Goal: Task Accomplishment & Management: Use online tool/utility

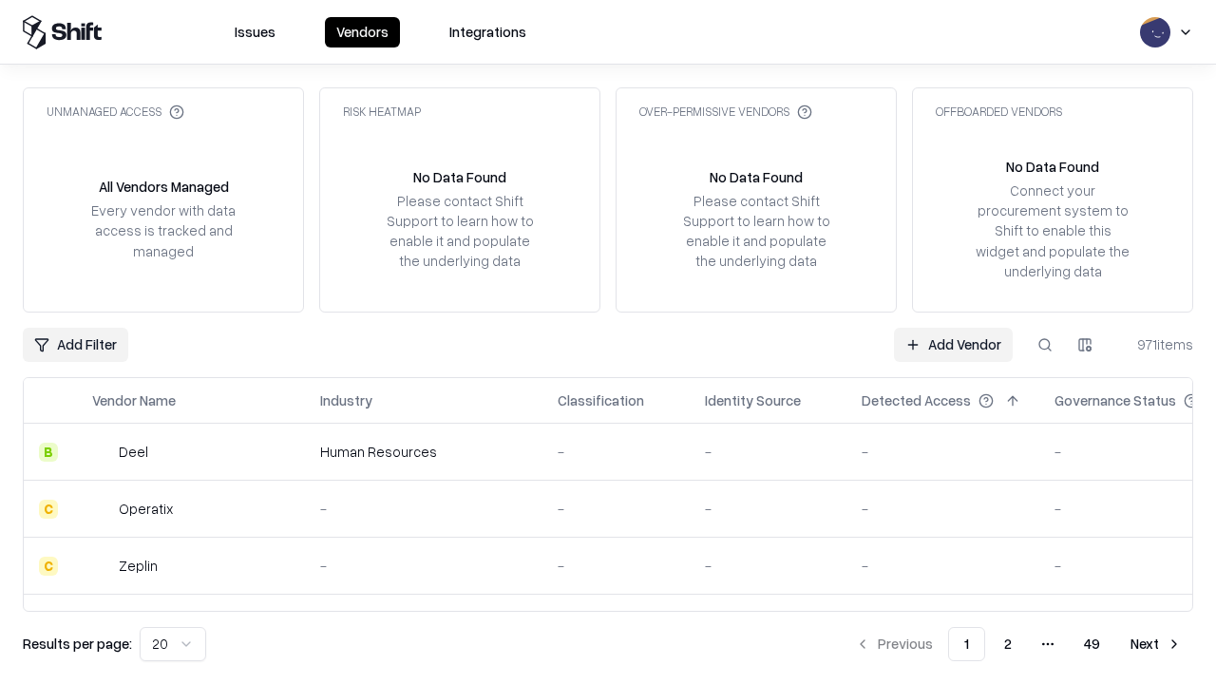
click at [953, 344] on link "Add Vendor" at bounding box center [953, 345] width 119 height 34
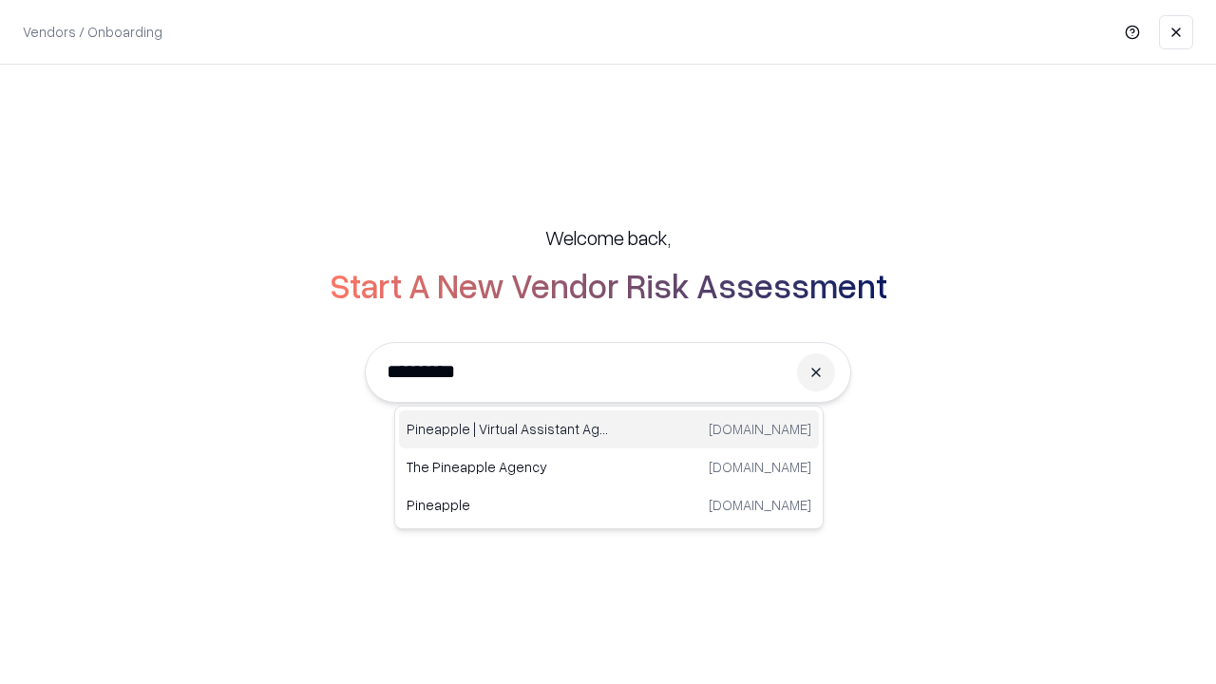
click at [609, 429] on div "Pineapple | Virtual Assistant Agency [DOMAIN_NAME]" at bounding box center [609, 429] width 420 height 38
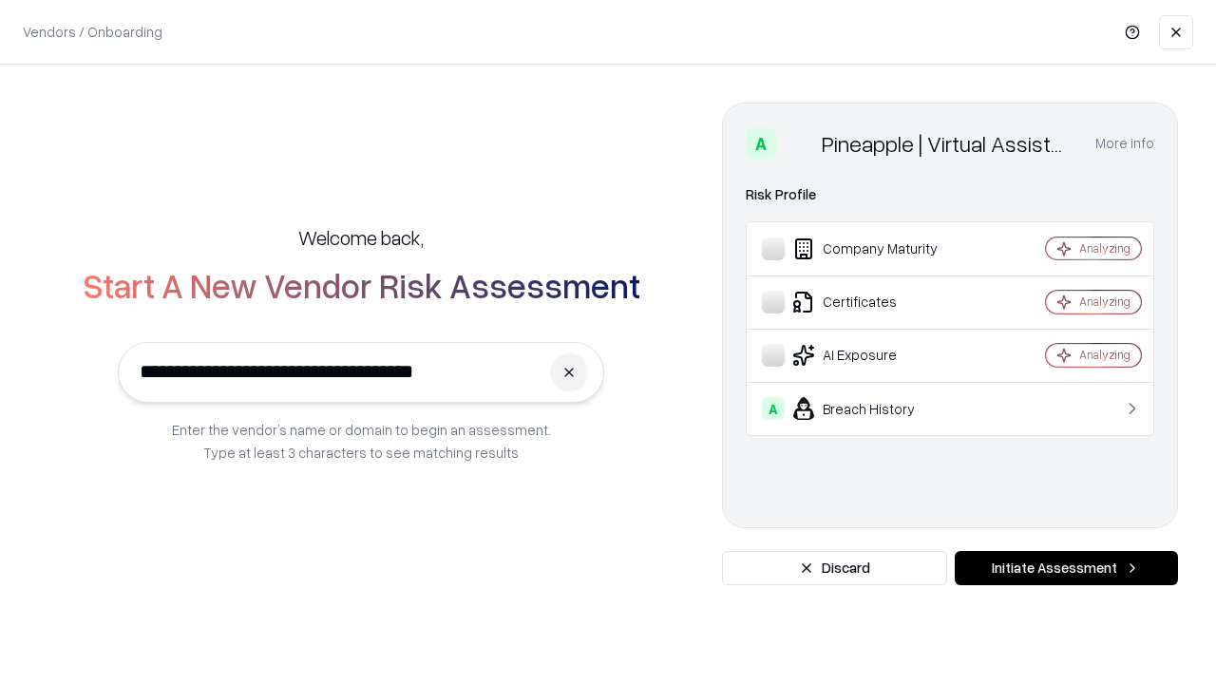
type input "**********"
click at [1066, 568] on button "Initiate Assessment" at bounding box center [1065, 568] width 223 height 34
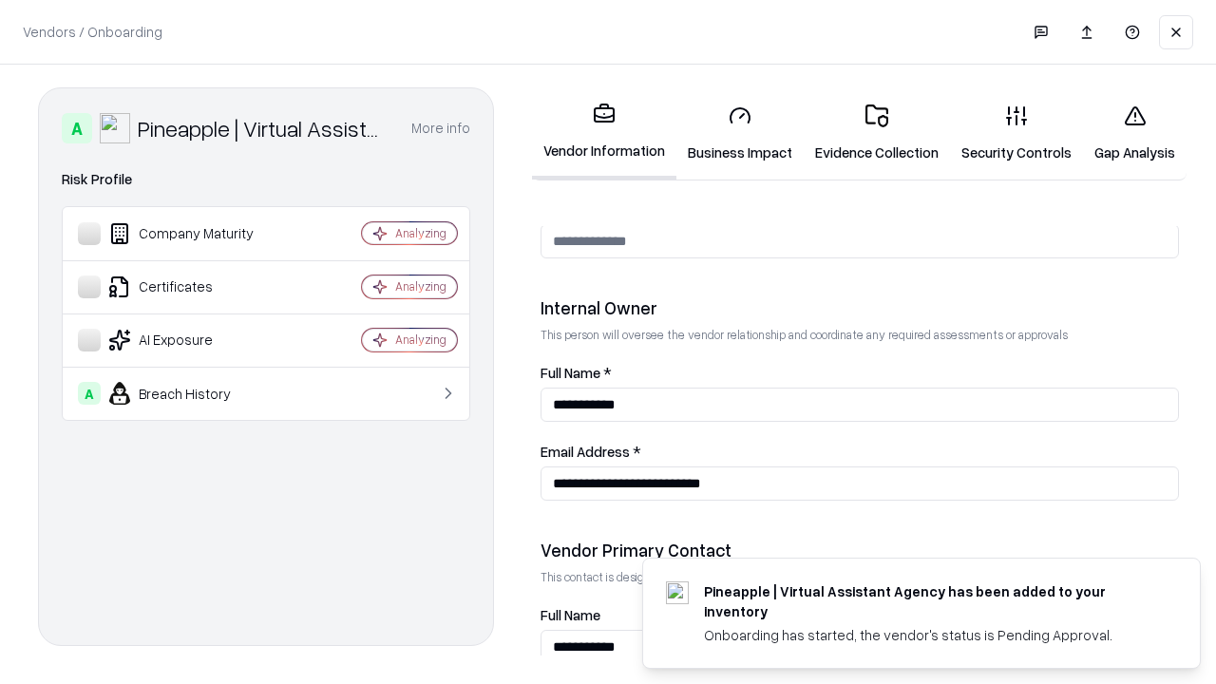
scroll to position [984, 0]
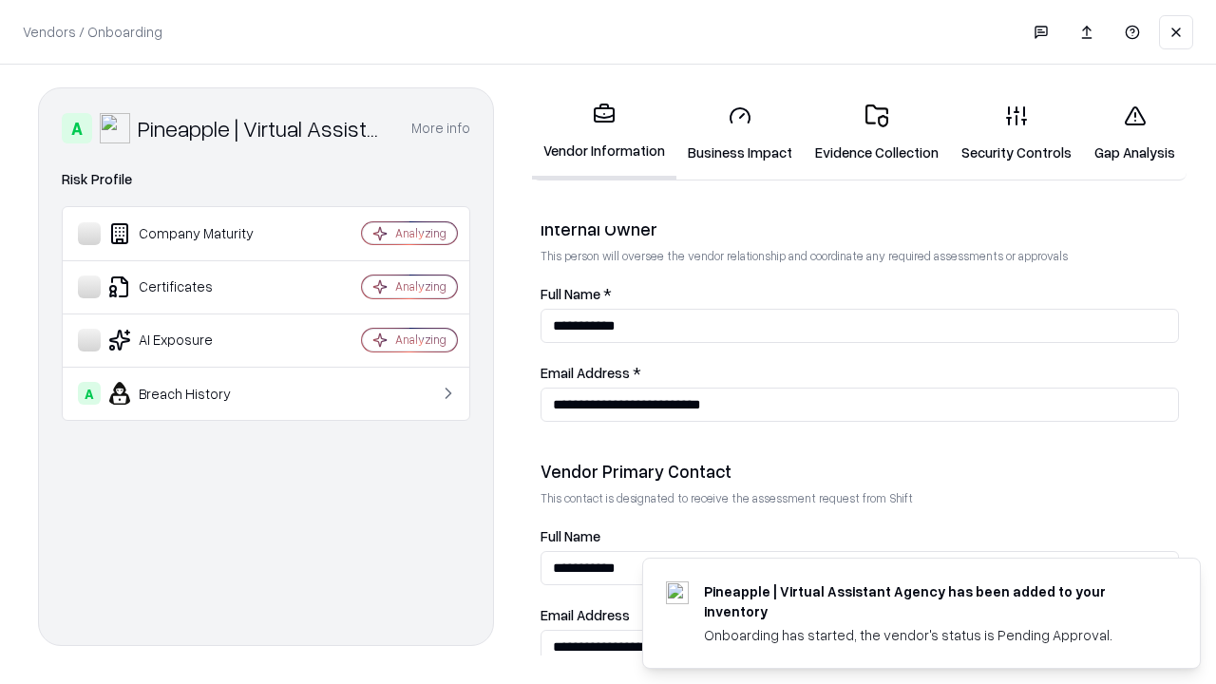
click at [740, 133] on link "Business Impact" at bounding box center [739, 133] width 127 height 88
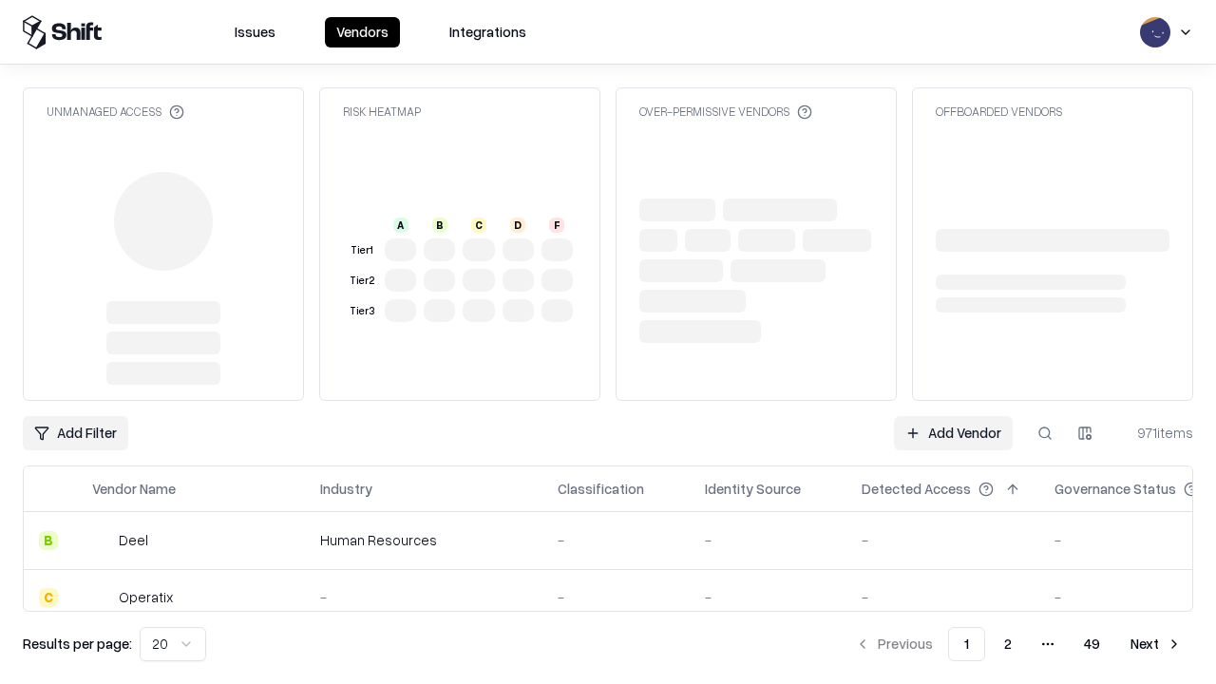
click at [953, 433] on link "Add Vendor" at bounding box center [953, 433] width 119 height 34
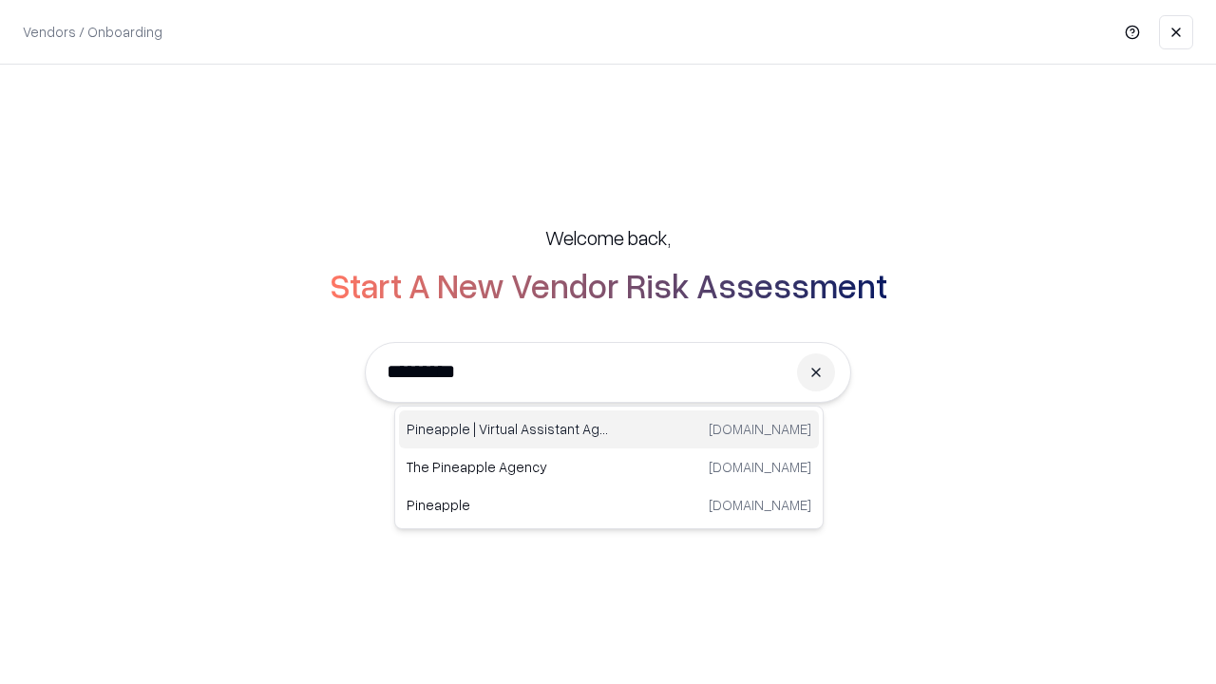
click at [609, 429] on div "Pineapple | Virtual Assistant Agency [DOMAIN_NAME]" at bounding box center [609, 429] width 420 height 38
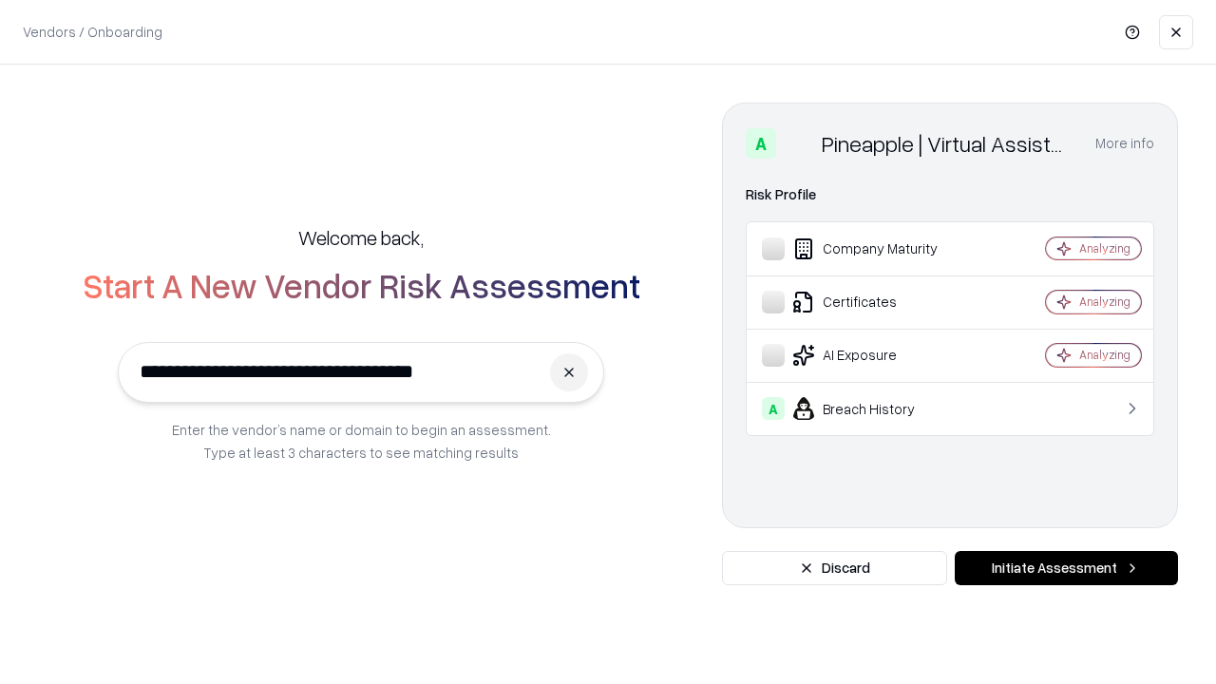
type input "**********"
click at [1066, 568] on button "Initiate Assessment" at bounding box center [1065, 568] width 223 height 34
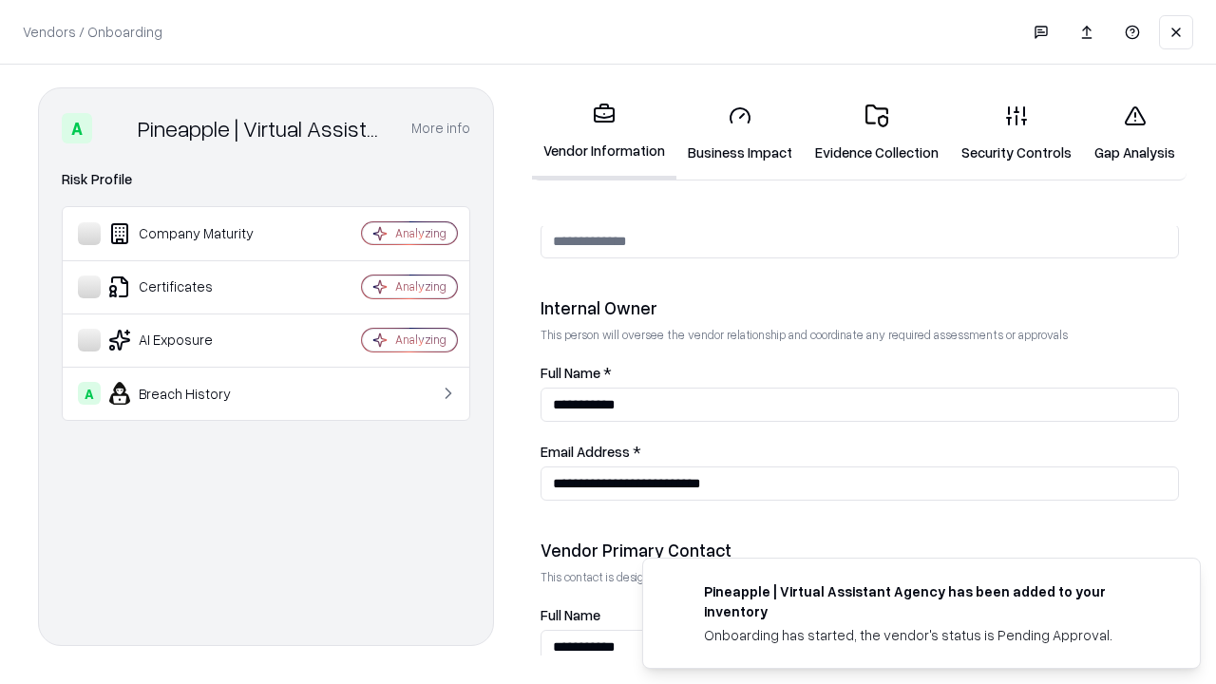
scroll to position [984, 0]
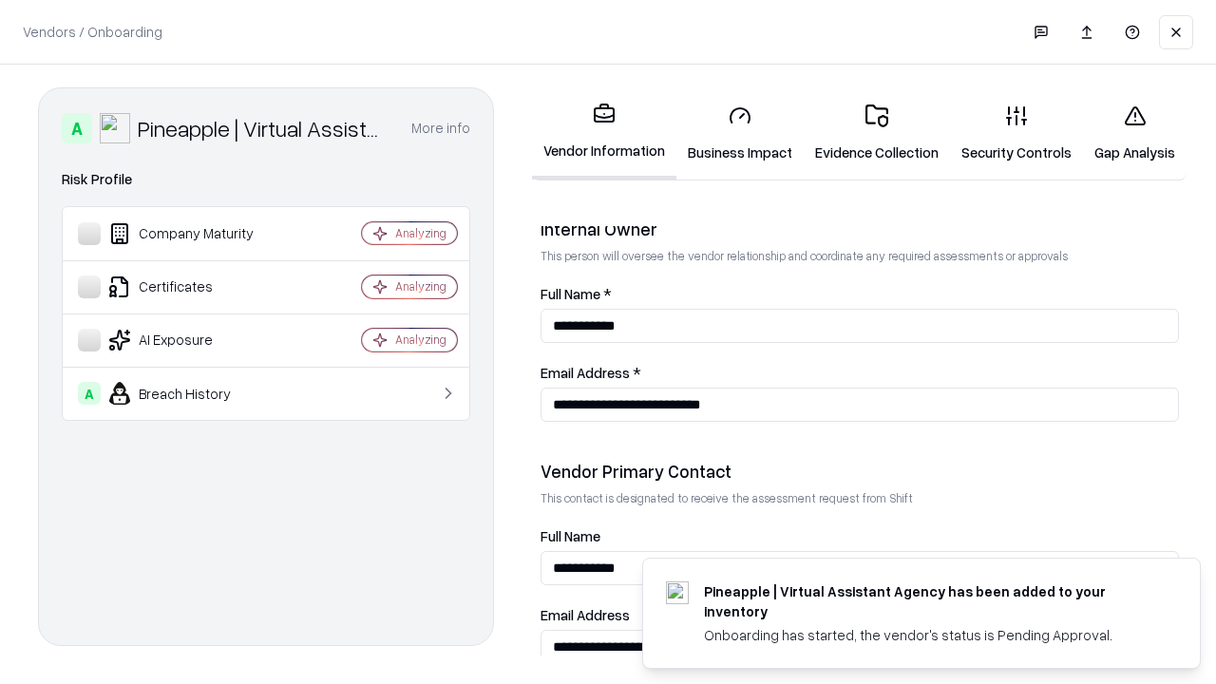
click at [1134, 133] on link "Gap Analysis" at bounding box center [1135, 133] width 104 height 88
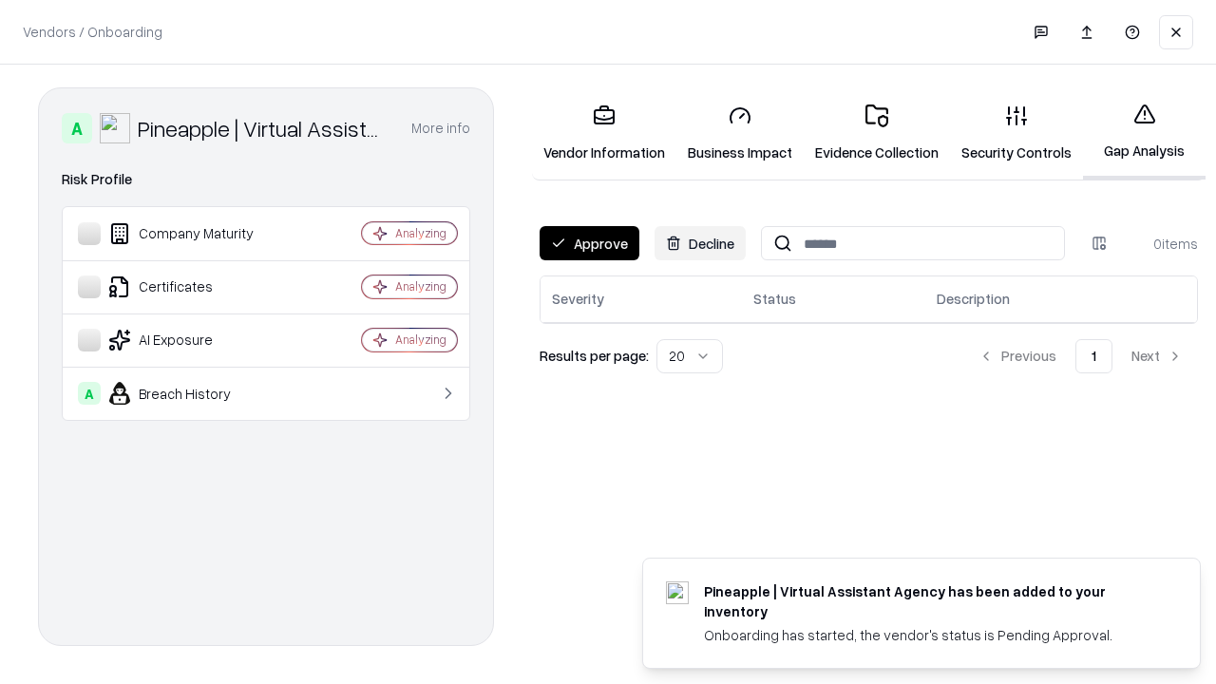
click at [589, 243] on button "Approve" at bounding box center [589, 243] width 100 height 34
